Goal: Task Accomplishment & Management: Manage account settings

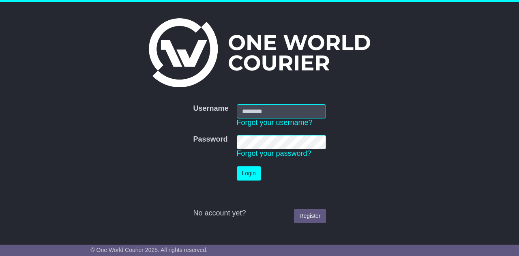
type input "**********"
click at [247, 172] on button "Login" at bounding box center [249, 173] width 24 height 14
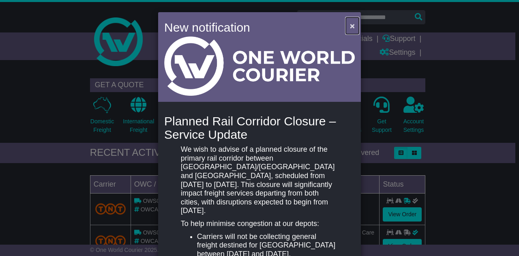
click at [350, 22] on span "×" at bounding box center [352, 25] width 5 height 9
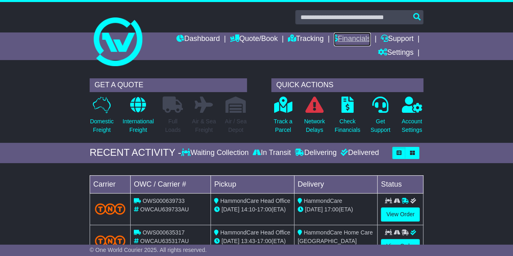
click at [352, 36] on link "Financials" at bounding box center [352, 39] width 37 height 14
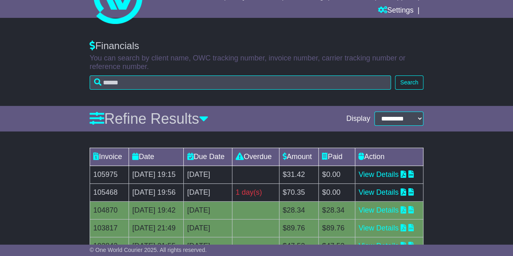
scroll to position [81, 0]
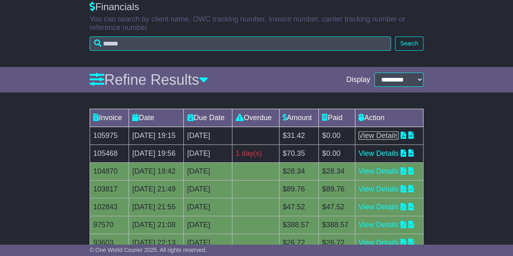
click at [385, 140] on link "View Details" at bounding box center [379, 135] width 40 height 8
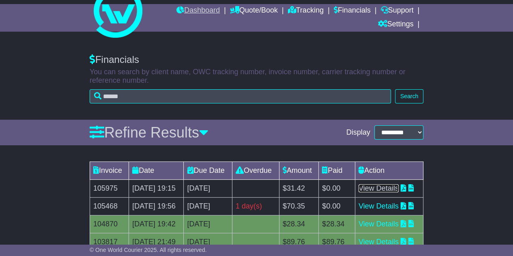
scroll to position [0, 0]
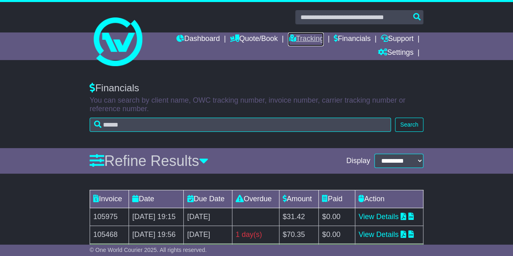
click at [293, 39] on link "Tracking" at bounding box center [306, 39] width 36 height 14
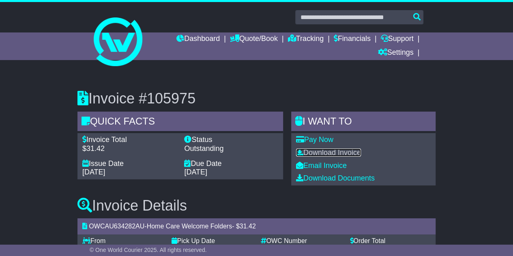
click at [310, 150] on link "Download Invoice" at bounding box center [328, 152] width 65 height 8
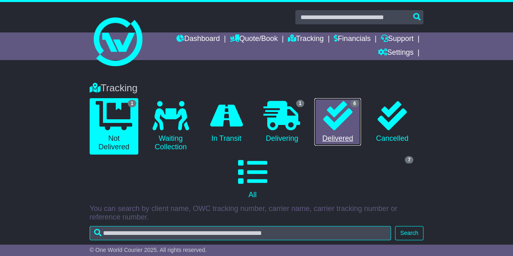
click at [330, 120] on icon at bounding box center [337, 115] width 29 height 29
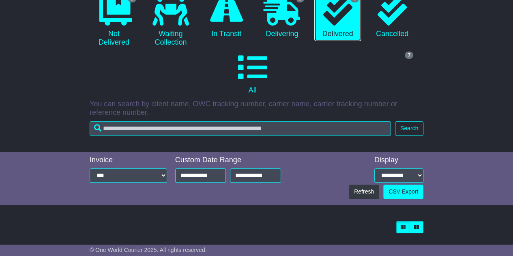
scroll to position [41, 0]
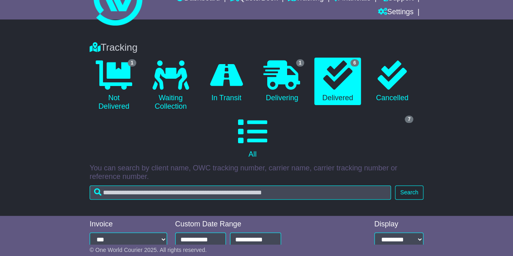
click at [312, 73] on li "6 Delivered" at bounding box center [337, 86] width 54 height 56
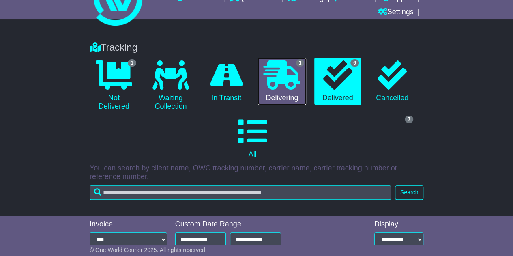
click at [304, 75] on link "1 Delivering" at bounding box center [282, 82] width 49 height 48
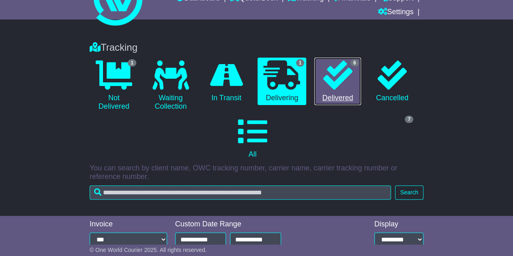
click at [336, 82] on icon at bounding box center [337, 74] width 29 height 29
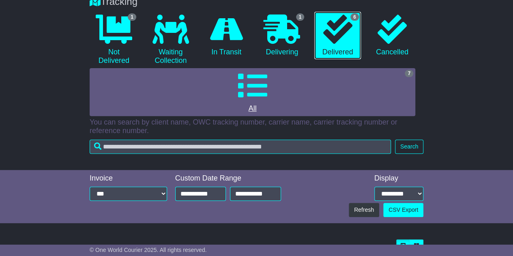
scroll to position [81, 0]
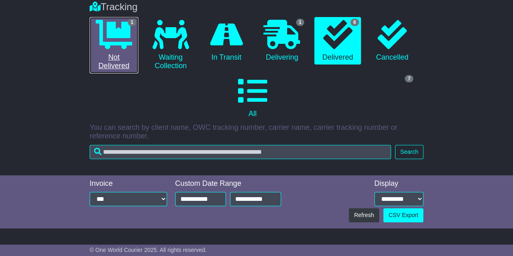
click at [110, 55] on link "1 Not Delivered" at bounding box center [114, 45] width 49 height 56
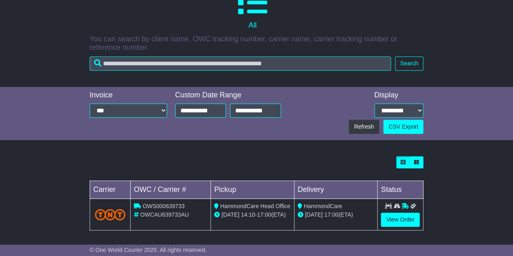
scroll to position [171, 0]
